Goal: Information Seeking & Learning: Find specific fact

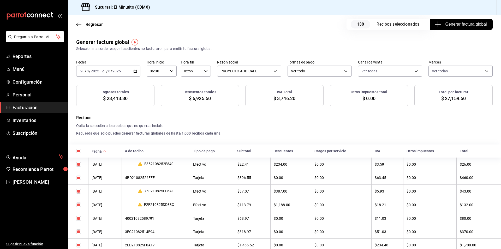
click at [27, 107] on span "Facturación" at bounding box center [38, 107] width 51 height 7
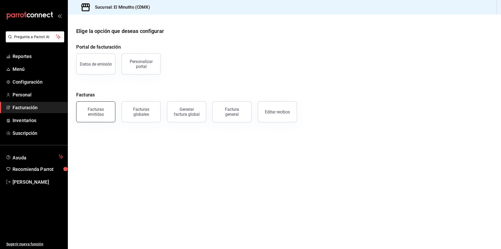
click at [104, 117] on button "Facturas emitidas" at bounding box center [95, 111] width 39 height 21
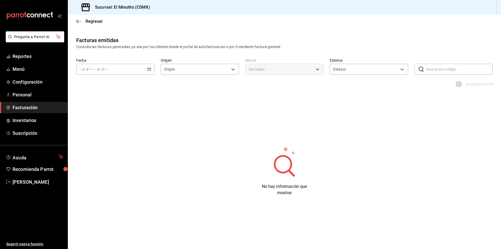
type input "ORDER_INVOICE,GENERAL_INVOICE"
type input "ACTIVE,PENDING_CANCELLATION,CANCELLED,PRE_CANCELLED"
click at [149, 69] on icon "button" at bounding box center [150, 69] width 4 height 4
type input "4d408d16-bc9c-4ff1-8f8c-f60962f8d219"
click at [93, 132] on span "Año actual" at bounding box center [101, 131] width 40 height 5
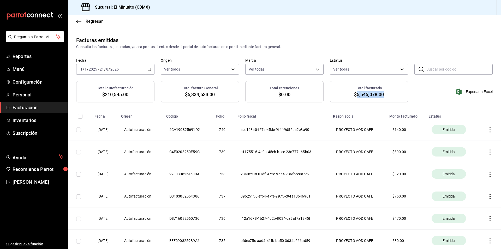
drag, startPoint x: 354, startPoint y: 95, endPoint x: 382, endPoint y: 95, distance: 28.5
click at [382, 95] on div "Total facturado $5,545,078.00" at bounding box center [369, 91] width 78 height 21
copy span "5,545,078.00"
click at [29, 108] on span "Facturación" at bounding box center [38, 107] width 51 height 7
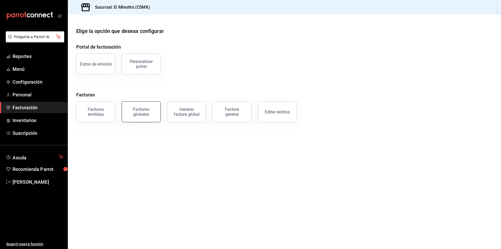
click at [143, 116] on div "Facturas globales" at bounding box center [141, 112] width 32 height 10
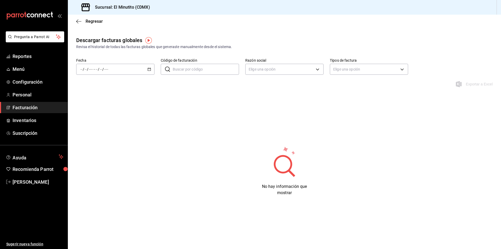
click at [149, 69] on icon "button" at bounding box center [150, 69] width 4 height 4
click at [97, 143] on span "Rango de fechas" at bounding box center [101, 143] width 40 height 5
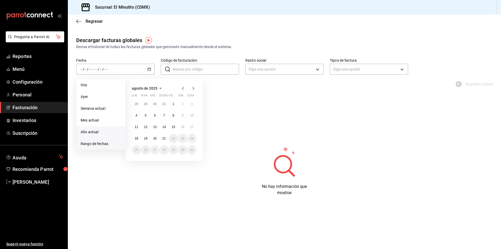
click at [96, 134] on span "Año actual" at bounding box center [101, 131] width 40 height 5
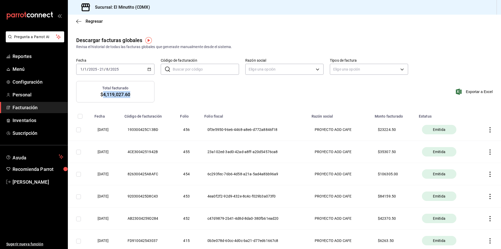
drag, startPoint x: 102, startPoint y: 93, endPoint x: 131, endPoint y: 95, distance: 28.8
click at [131, 95] on div "Total facturado $4,119,027.60" at bounding box center [115, 91] width 78 height 21
copy span "4,119,027.60"
click at [28, 108] on span "Facturación" at bounding box center [38, 107] width 51 height 7
